Goal: Task Accomplishment & Management: Manage account settings

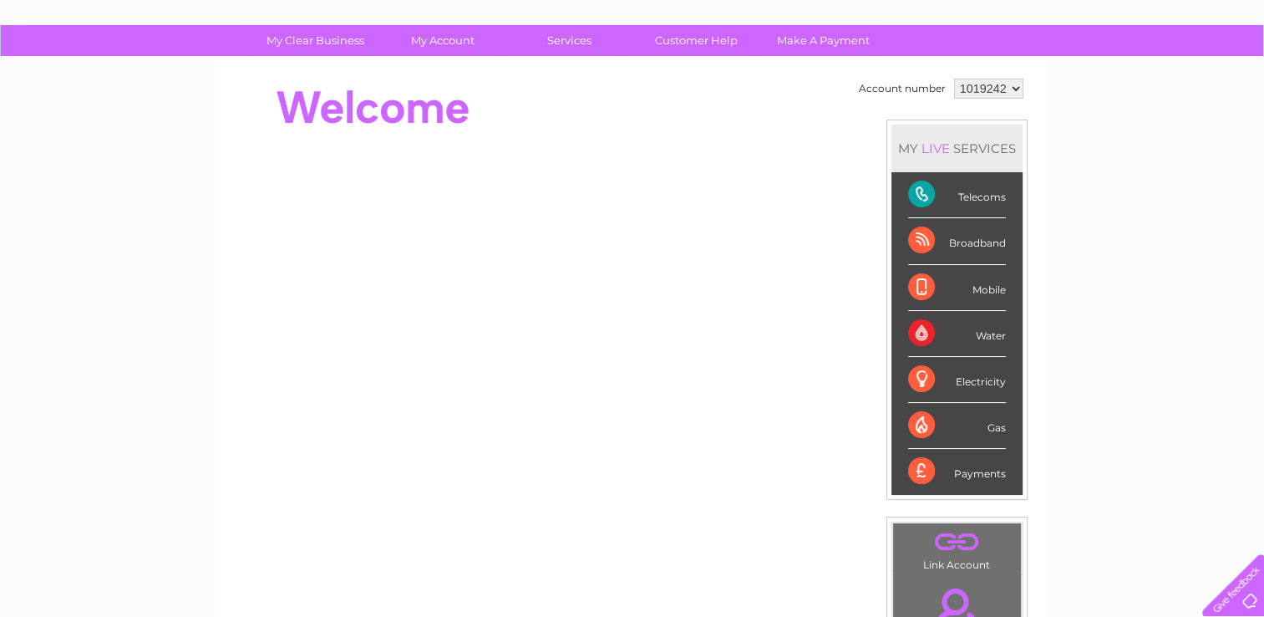
scroll to position [134, 0]
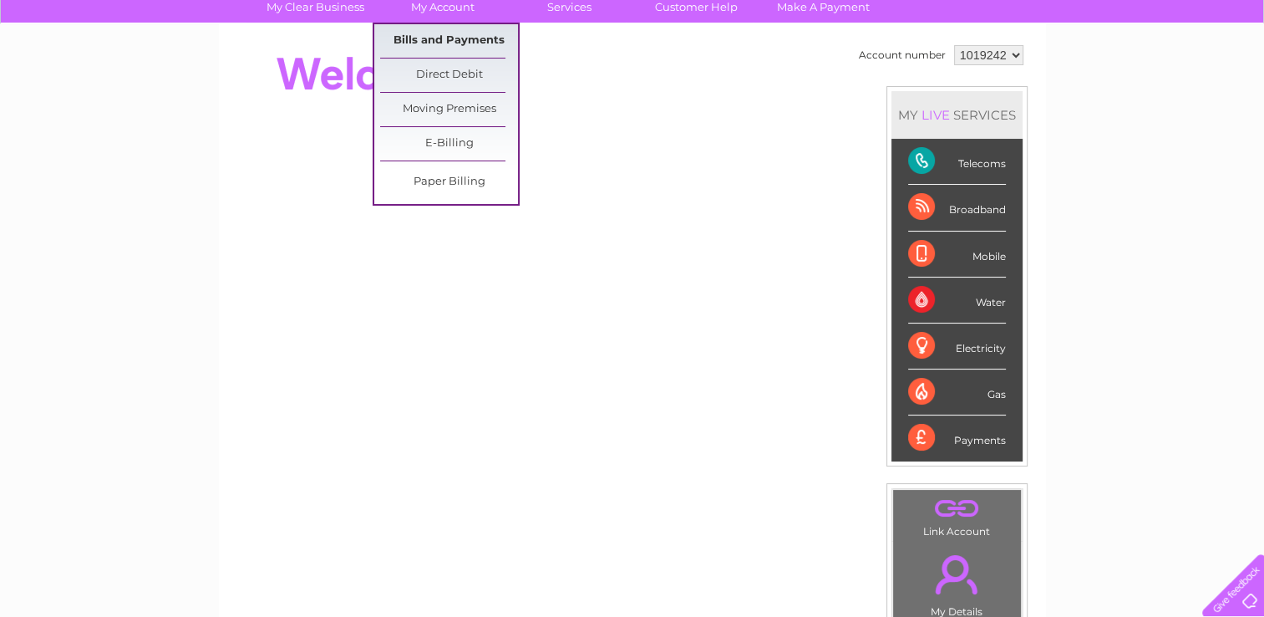
click at [434, 32] on link "Bills and Payments" at bounding box center [449, 40] width 138 height 33
click at [434, 33] on link "Bills and Payments" at bounding box center [449, 40] width 138 height 33
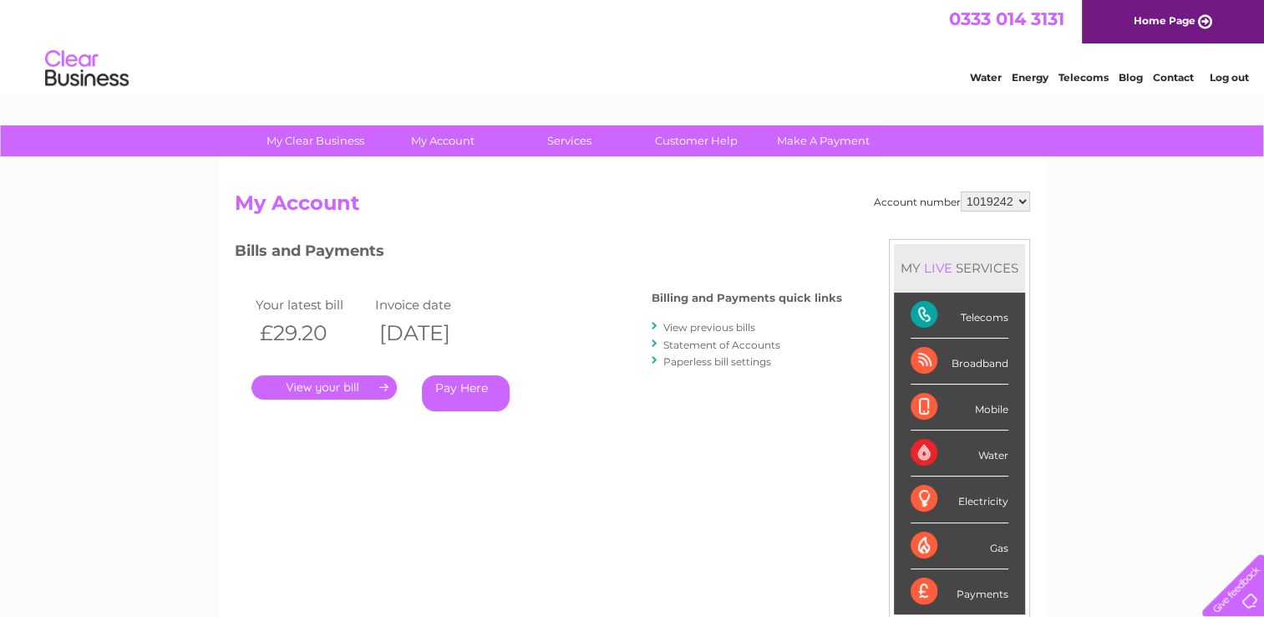
click at [338, 388] on link "." at bounding box center [324, 387] width 145 height 24
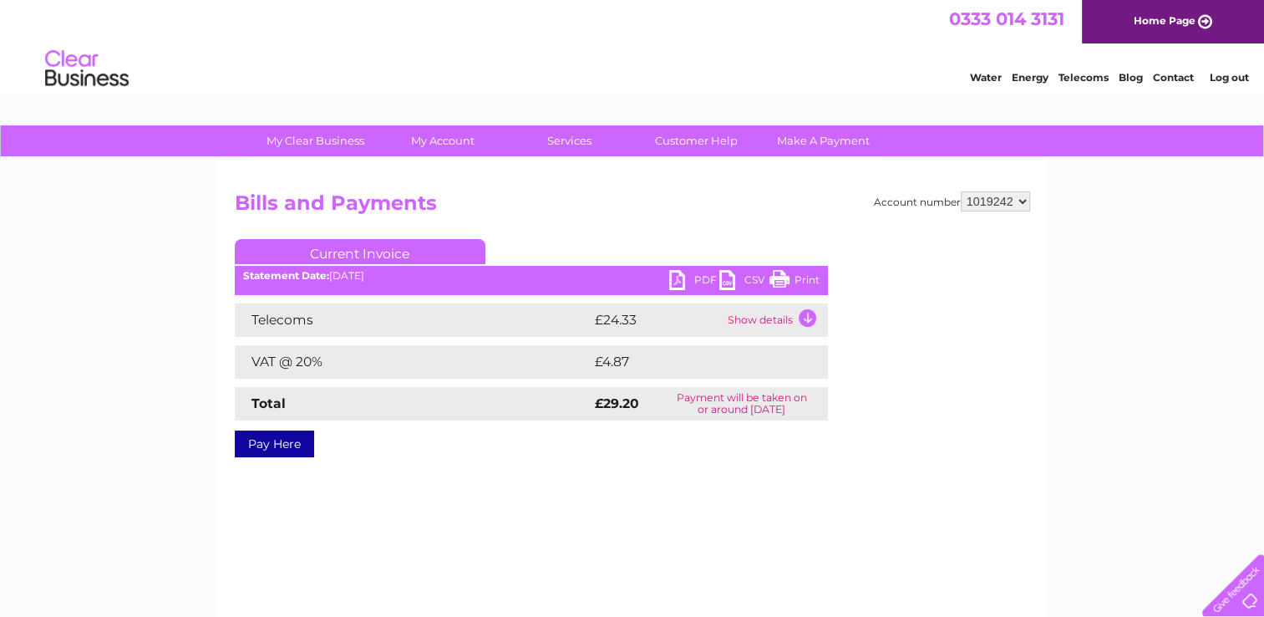
click at [782, 273] on link "Print" at bounding box center [795, 282] width 50 height 24
